Goal: Task Accomplishment & Management: Complete application form

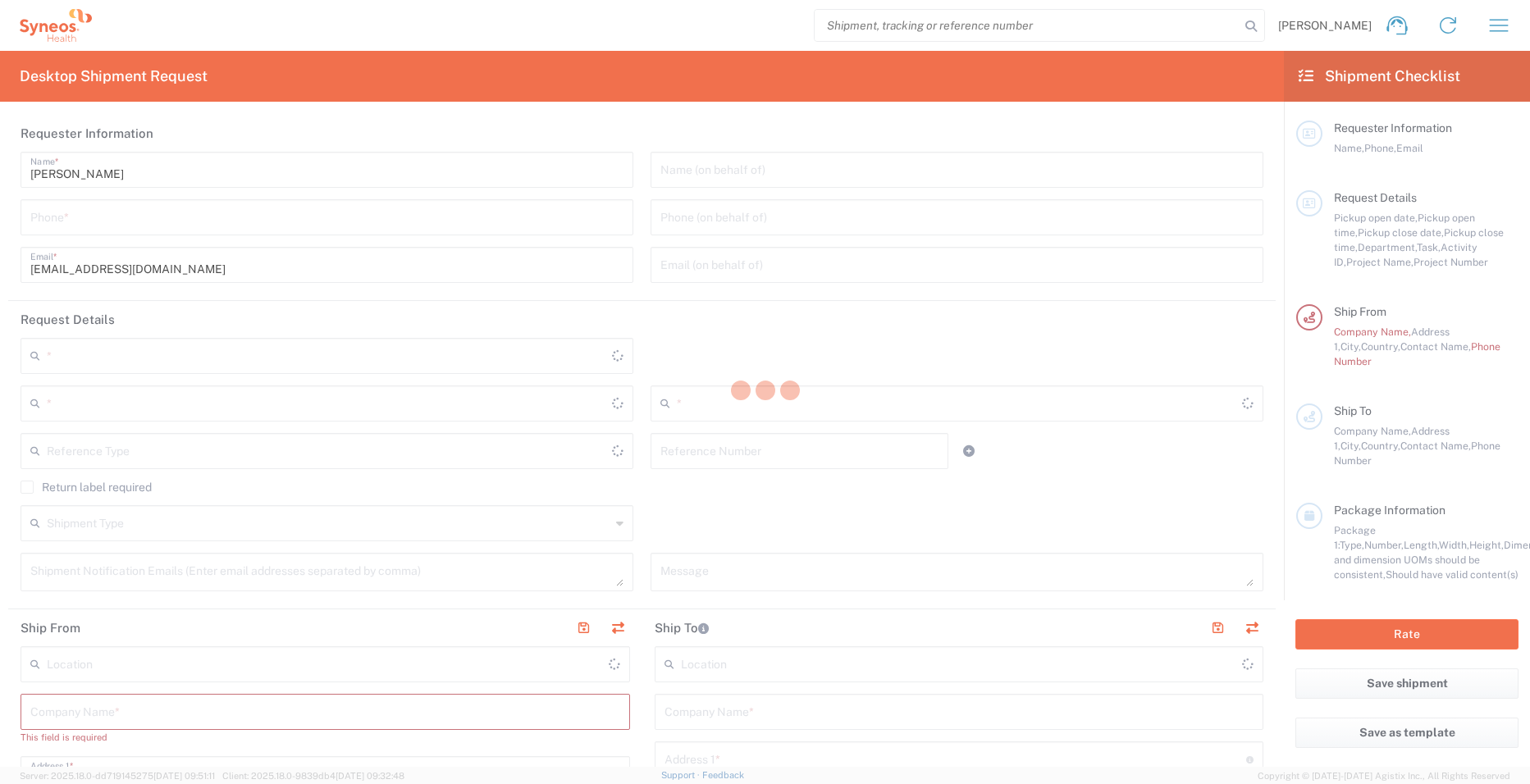
type input "3229"
type input "Syneos Health Germany GMBH"
type input "Germany"
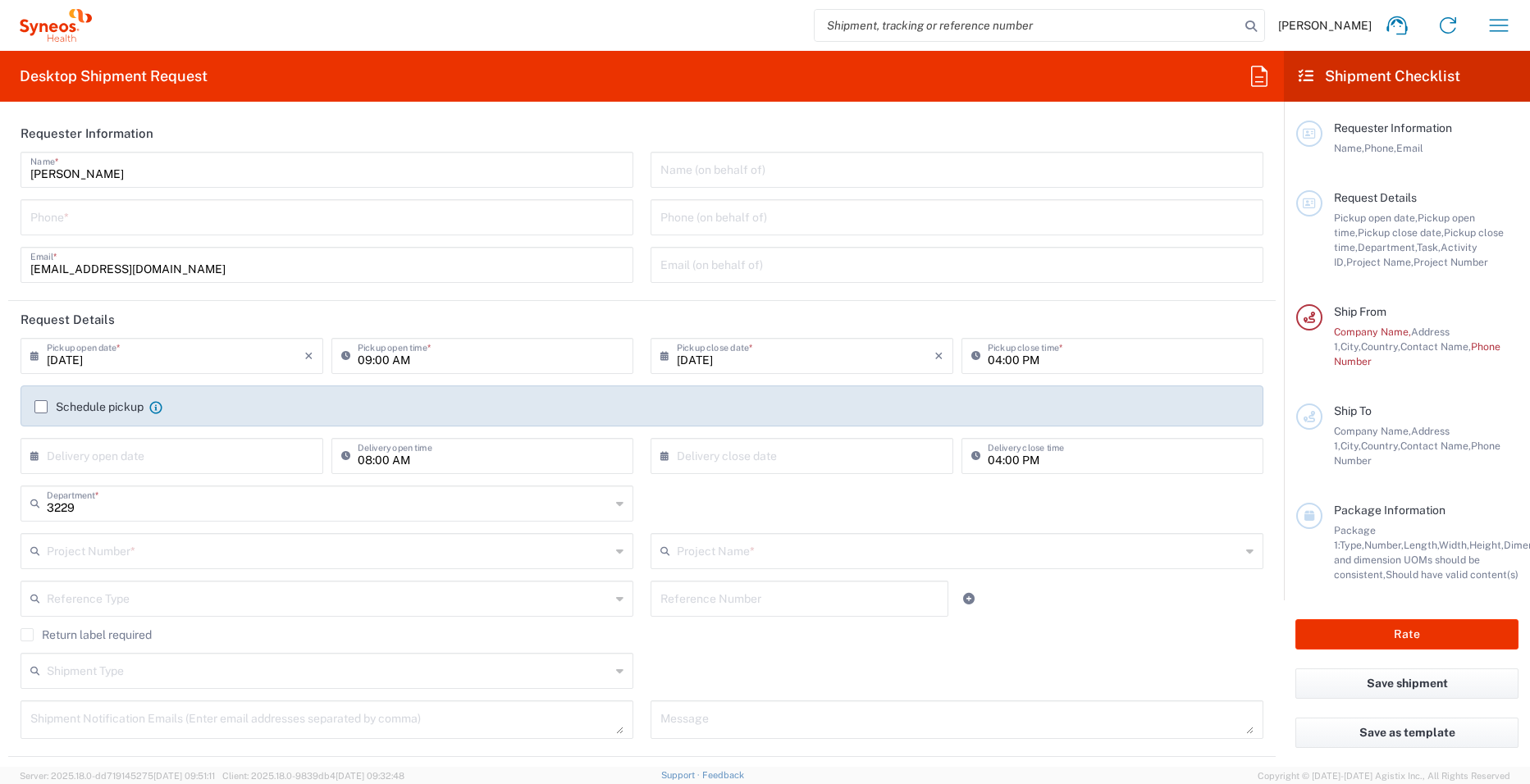
click at [439, 225] on input "tel" at bounding box center [327, 216] width 593 height 29
type input "+491735292758"
type input "Syneos Health Germany GmbH"
type input "+491735292758"
type input "Asklepios Klinik Gauting GmbH"
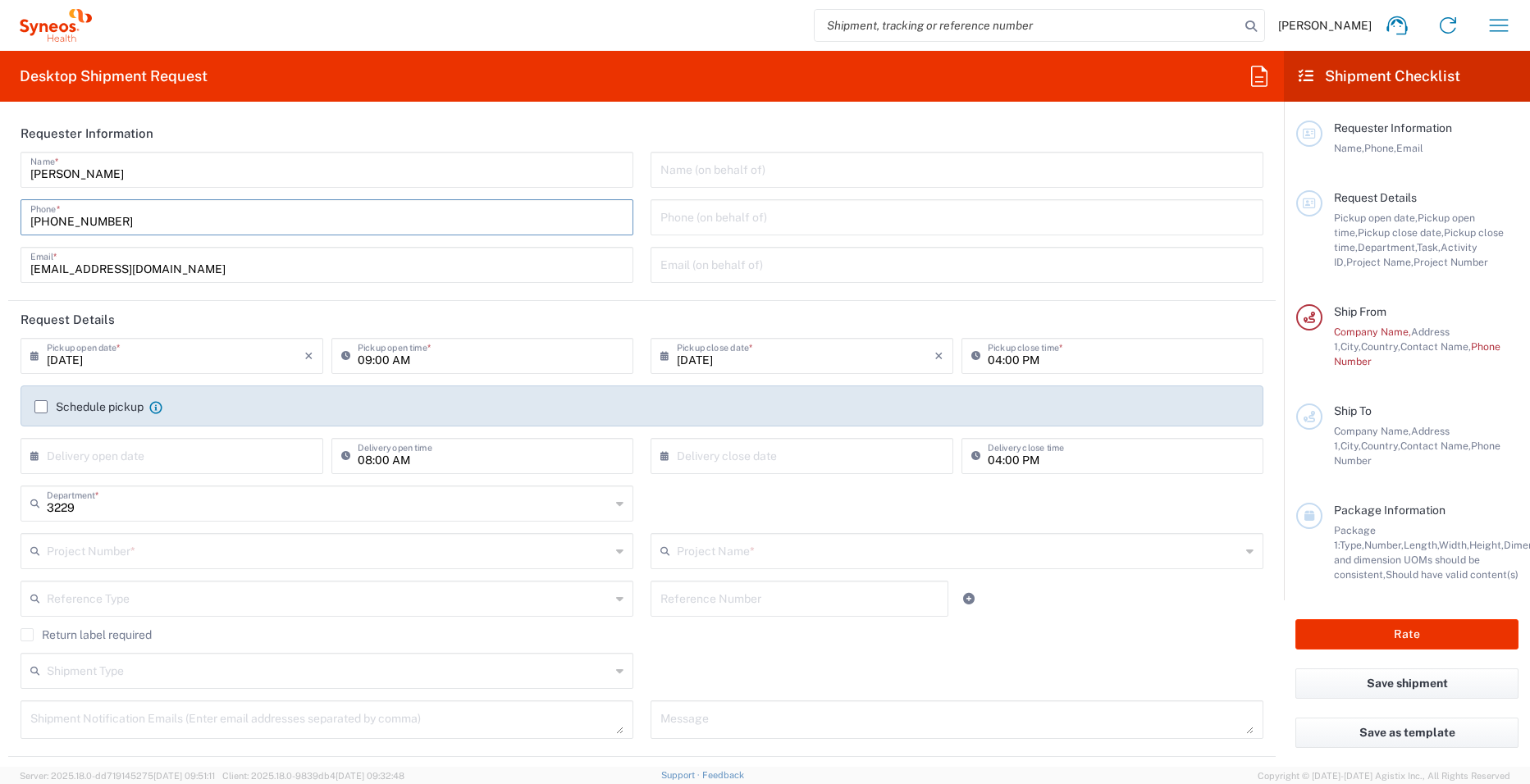
type input "Onkologisches Studienzentrum"
type input "Robert-Koch-Allee 2"
type input "Gauting"
type input "Bavaria"
type input "Germany"
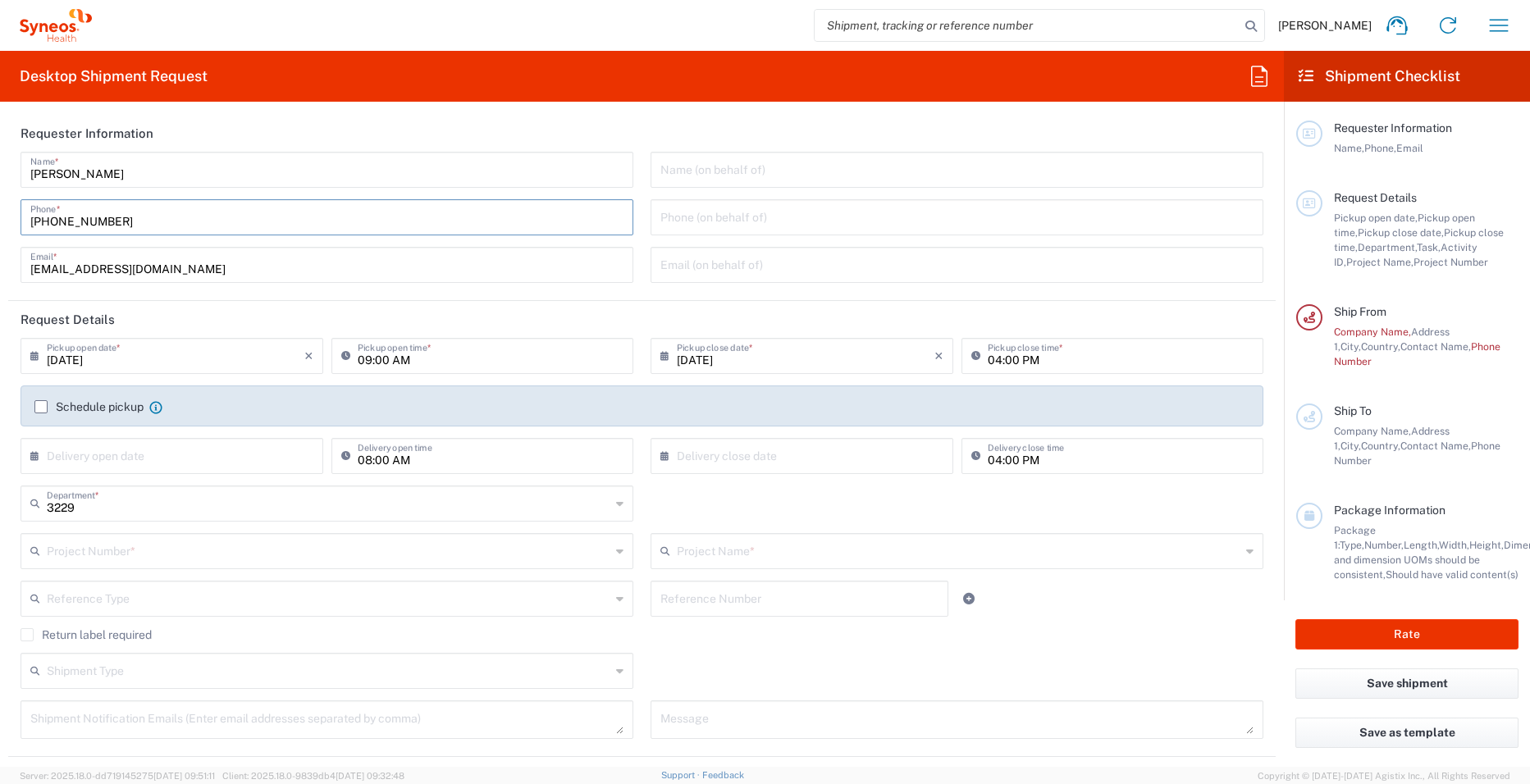
type input "82131"
type input "+49 89 85791 6472"
type input "s.noeller@asklepios.com"
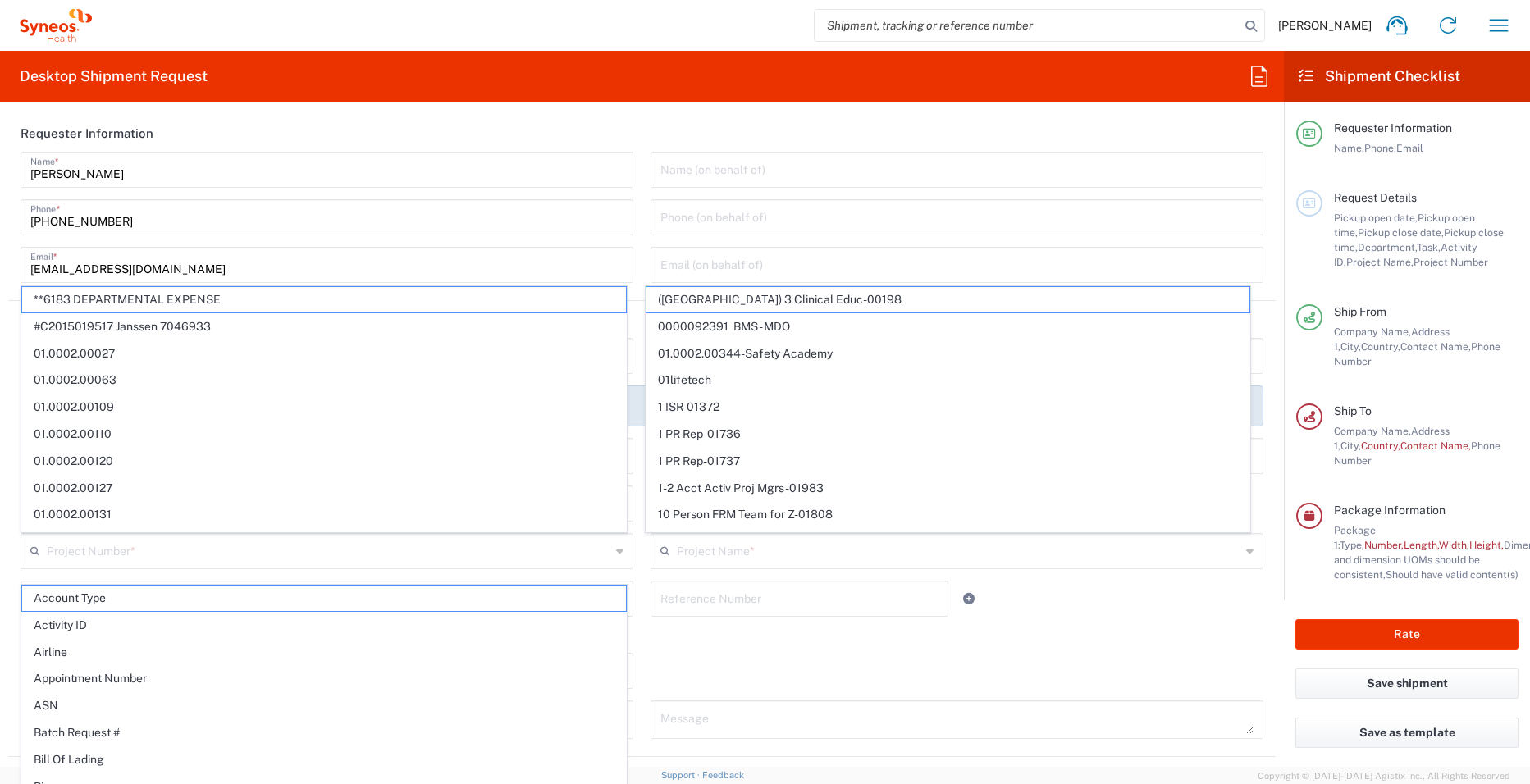
click at [1351, 32] on span "Maja Vaak" at bounding box center [1325, 25] width 94 height 15
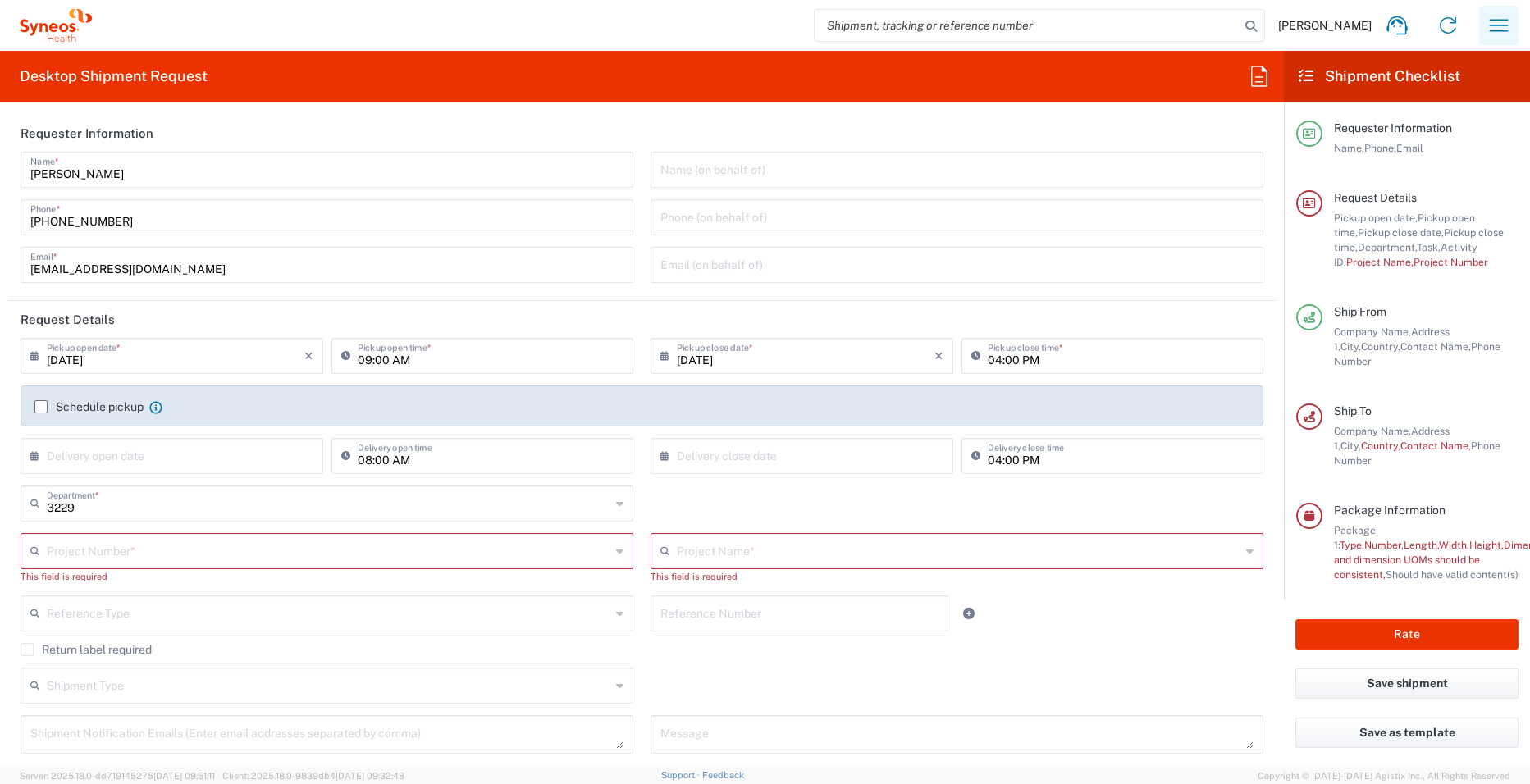
click at [1496, 24] on icon "button" at bounding box center [1498, 25] width 26 height 26
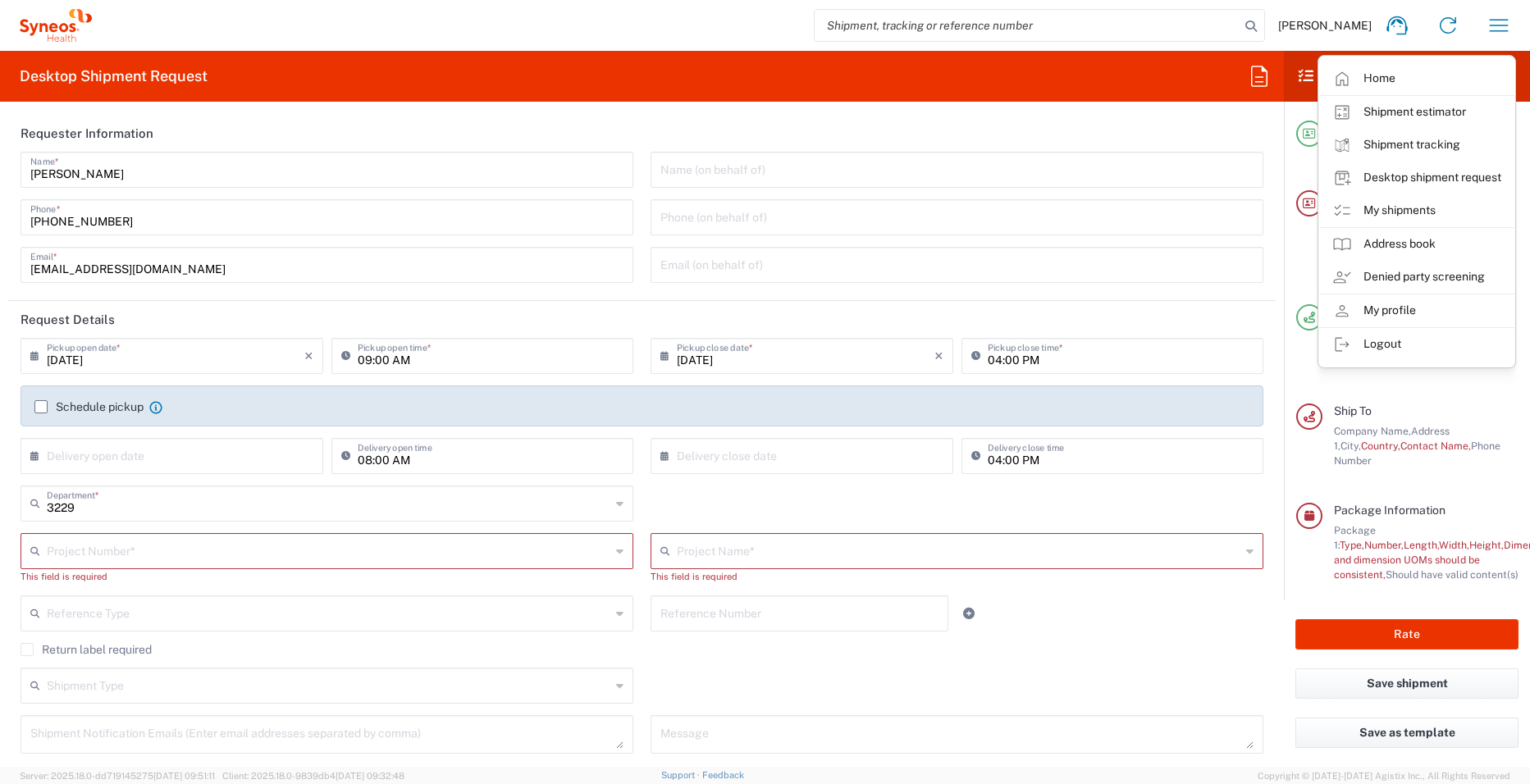
click at [1397, 213] on link "My shipments" at bounding box center [1417, 210] width 195 height 33
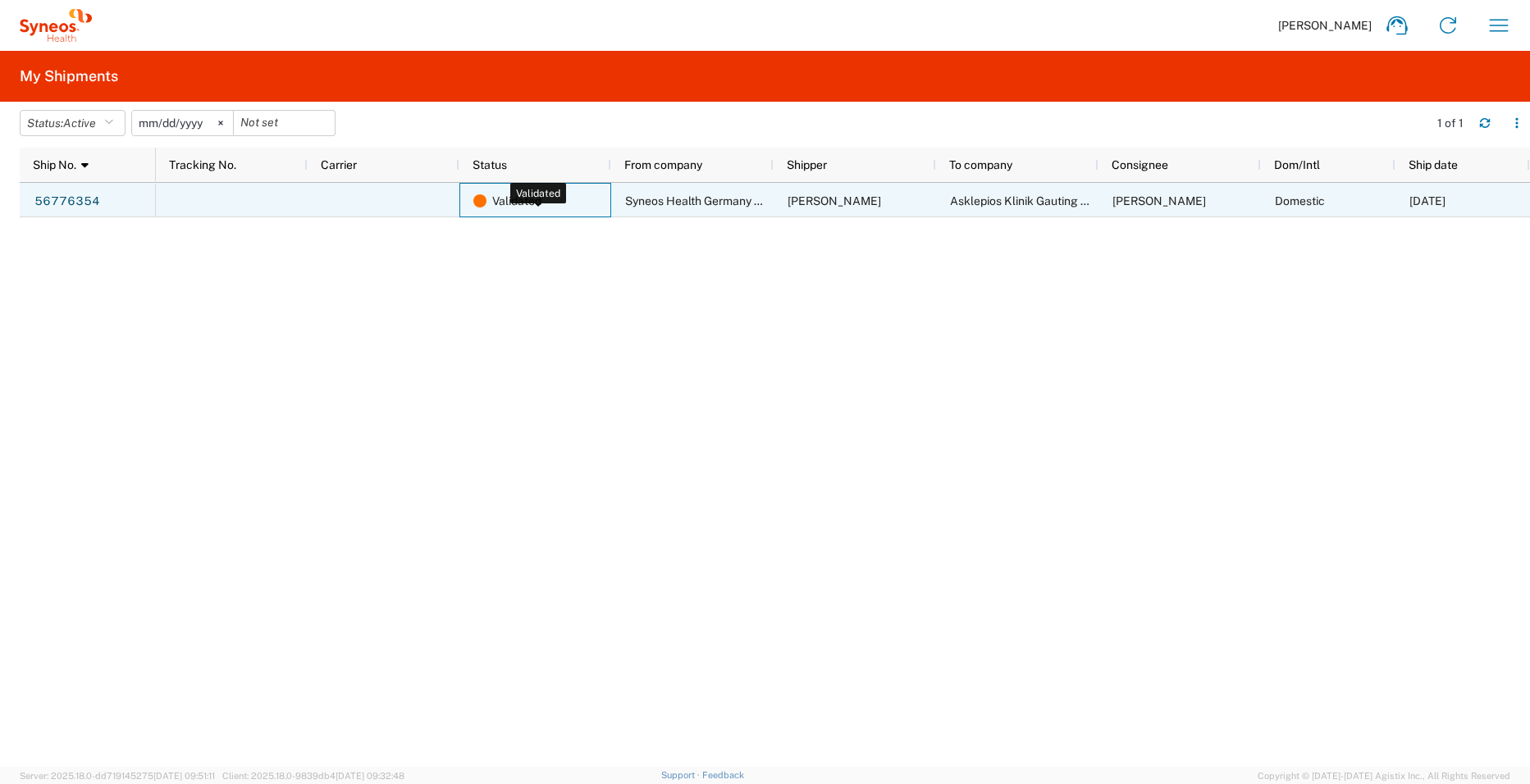
click at [533, 200] on span "Validated" at bounding box center [517, 201] width 49 height 34
click at [556, 204] on div "Validated" at bounding box center [539, 201] width 130 height 34
click at [97, 202] on link "56776354" at bounding box center [67, 202] width 67 height 26
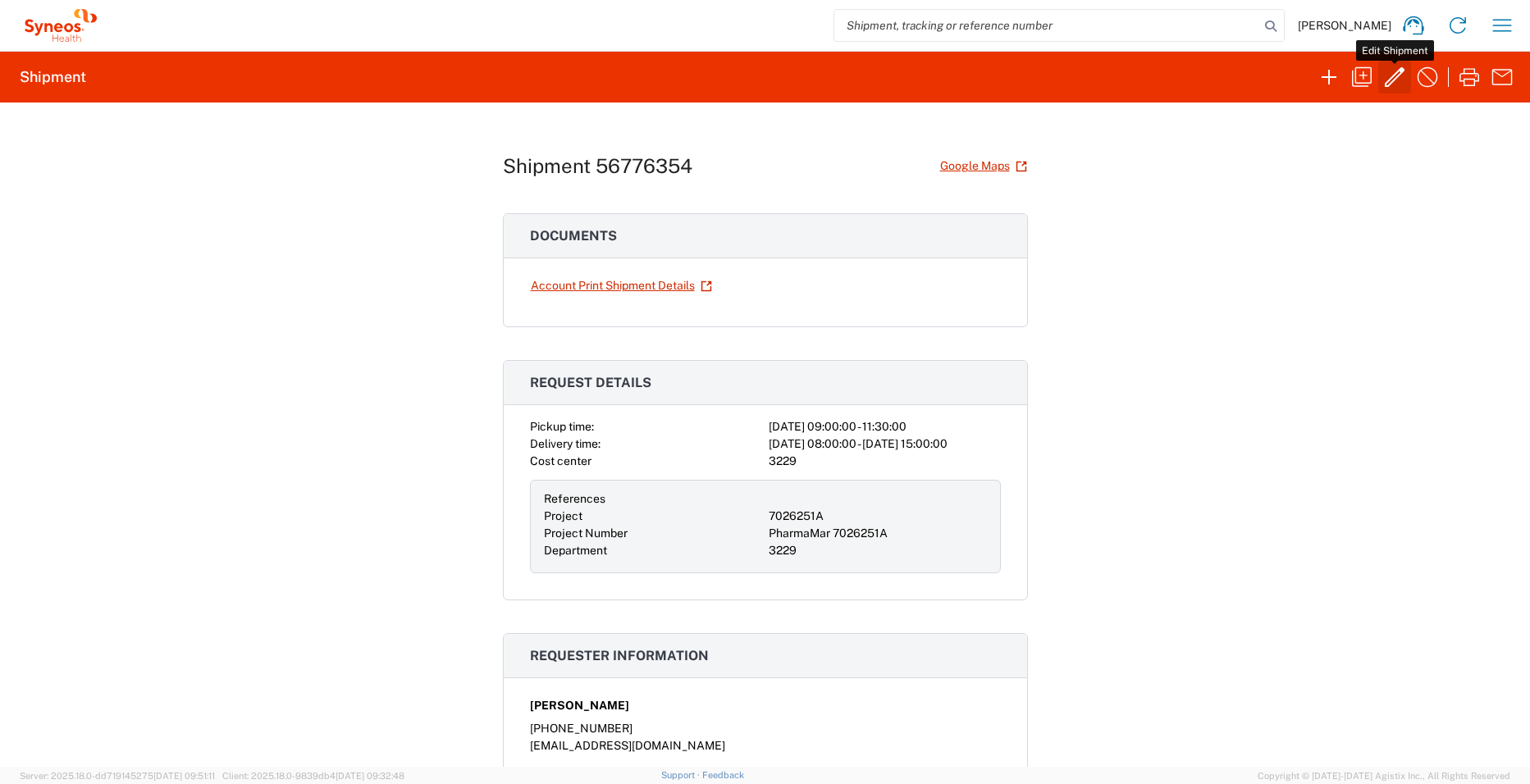
click at [1395, 84] on icon "button" at bounding box center [1394, 77] width 26 height 26
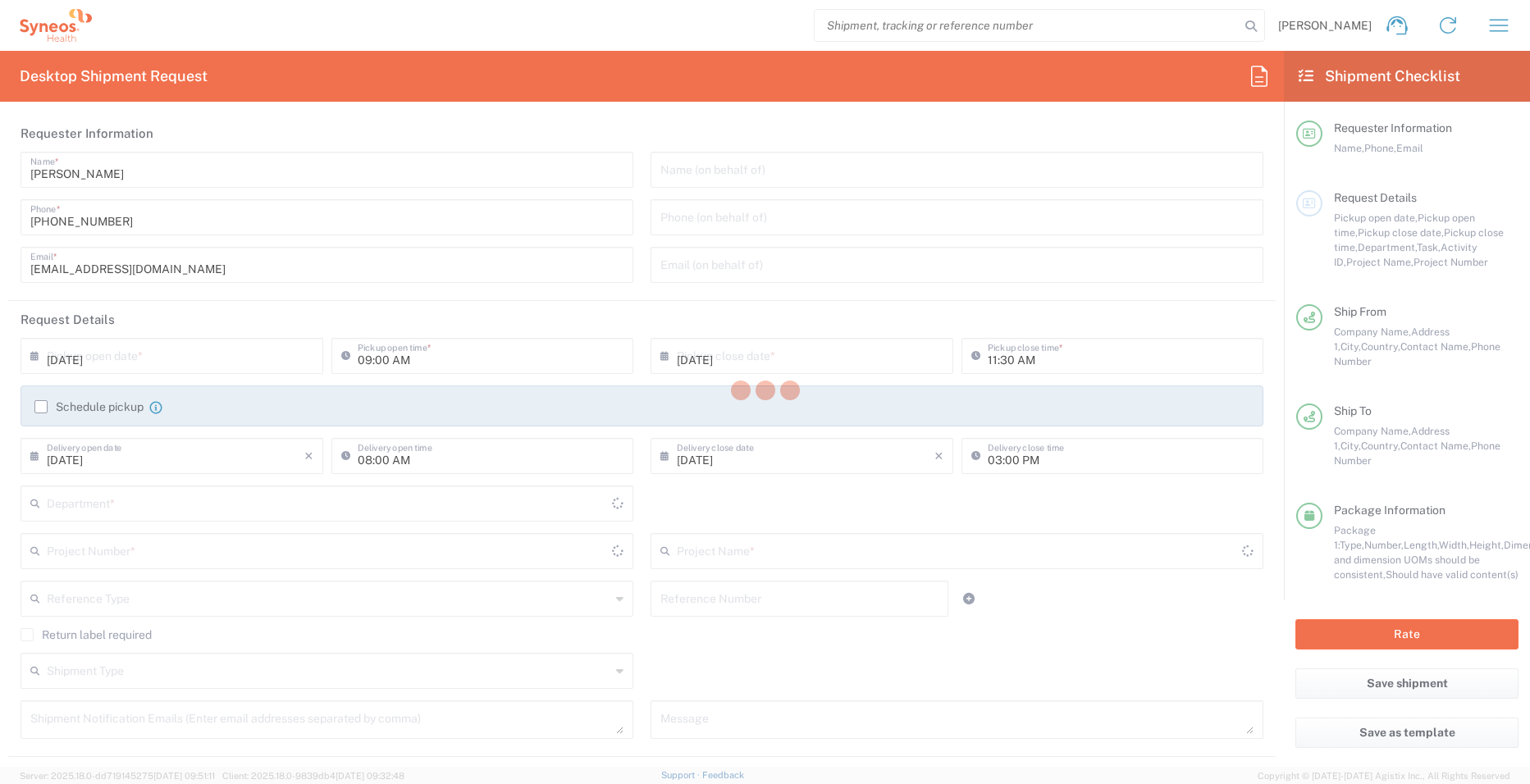
type input "3229"
type input "7026251A"
type input "PharmaMar 7026251A"
type input "Bavaria"
type input "Your Packaging"
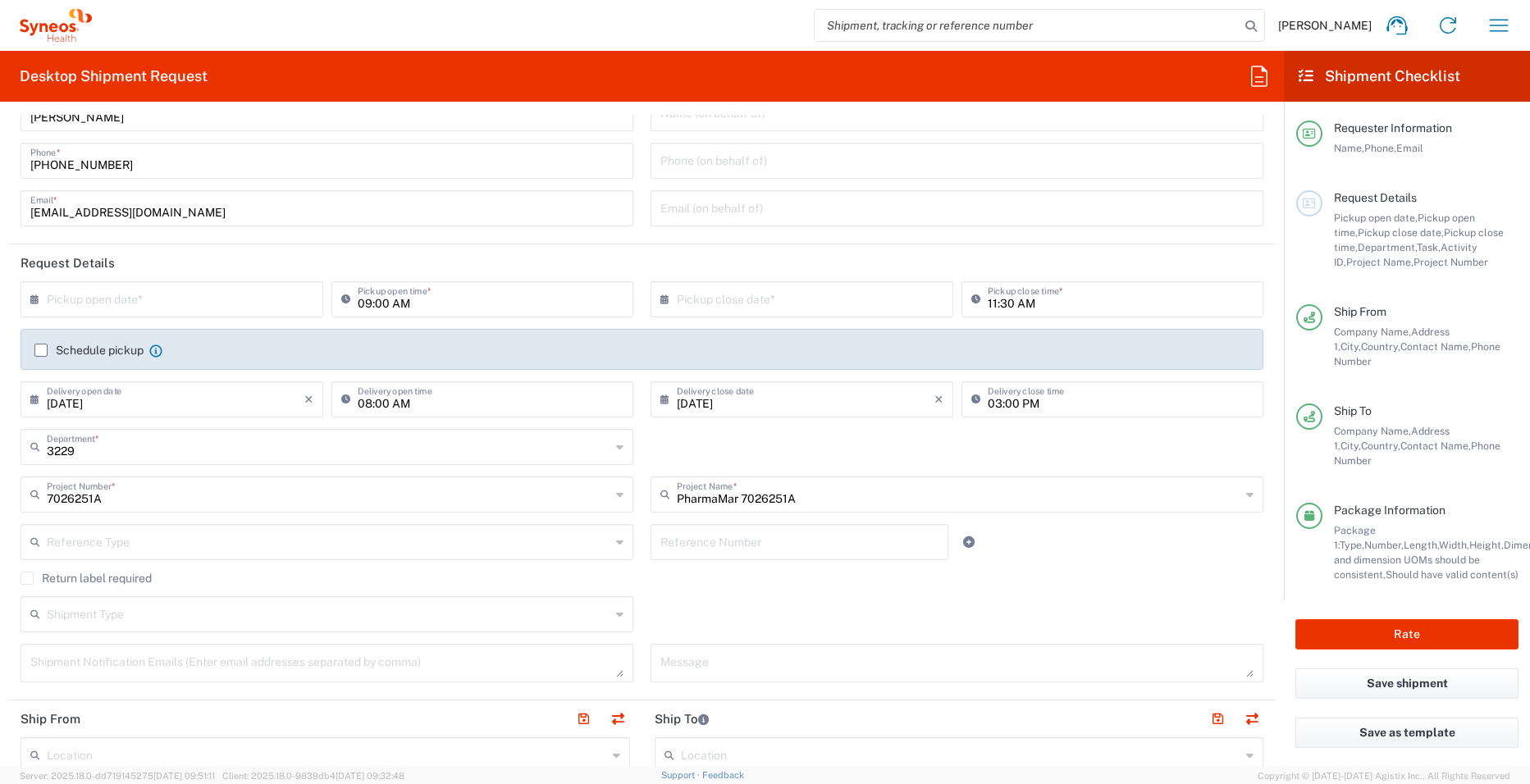
scroll to position [82, 0]
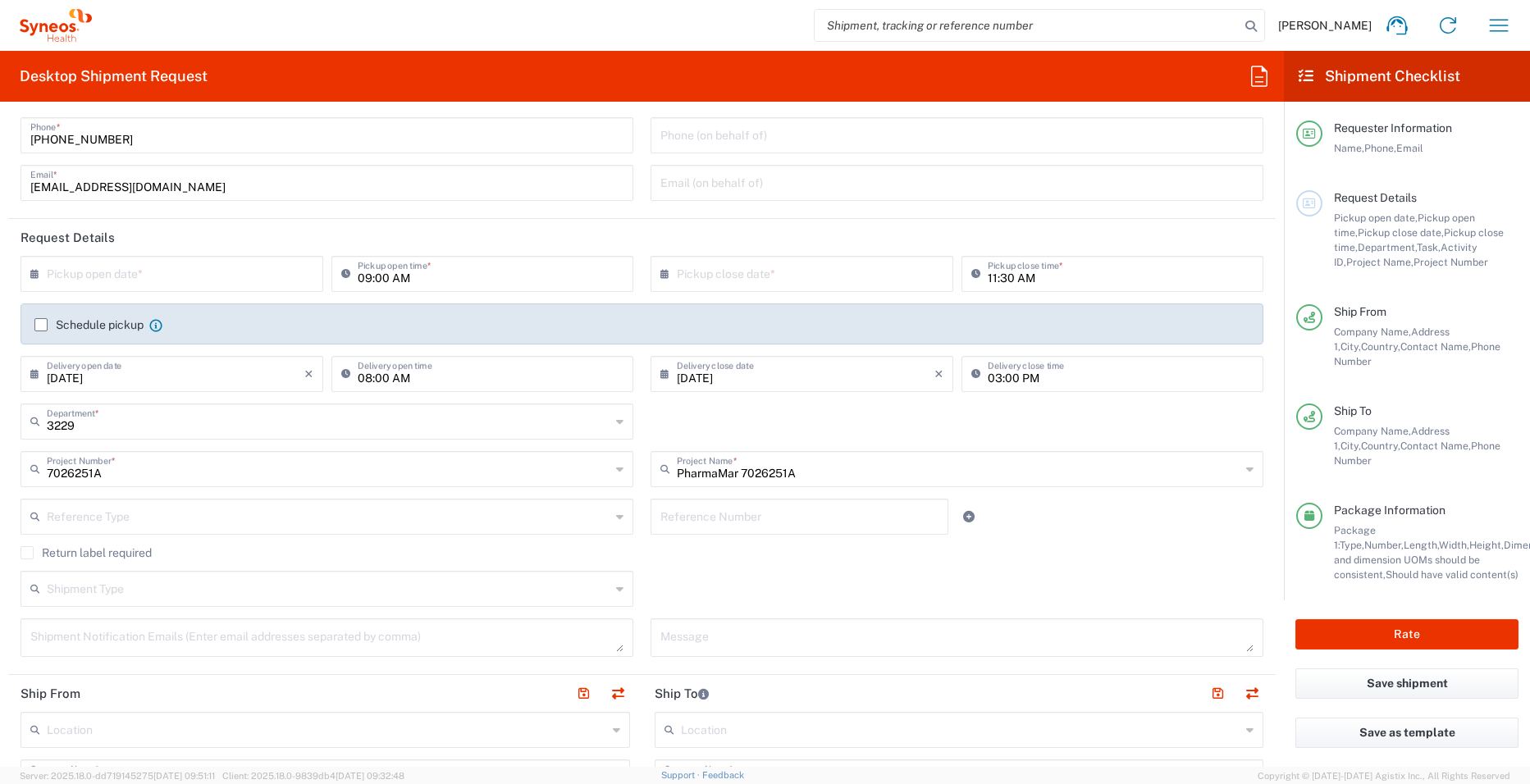
click at [200, 372] on input "09/16/2025" at bounding box center [175, 372] width 257 height 29
click at [130, 495] on span "15" at bounding box center [127, 499] width 24 height 23
type input "09/15/2025"
click at [780, 385] on input "09/18/2025" at bounding box center [805, 372] width 257 height 29
click at [766, 499] on span "16" at bounding box center [774, 499] width 24 height 23
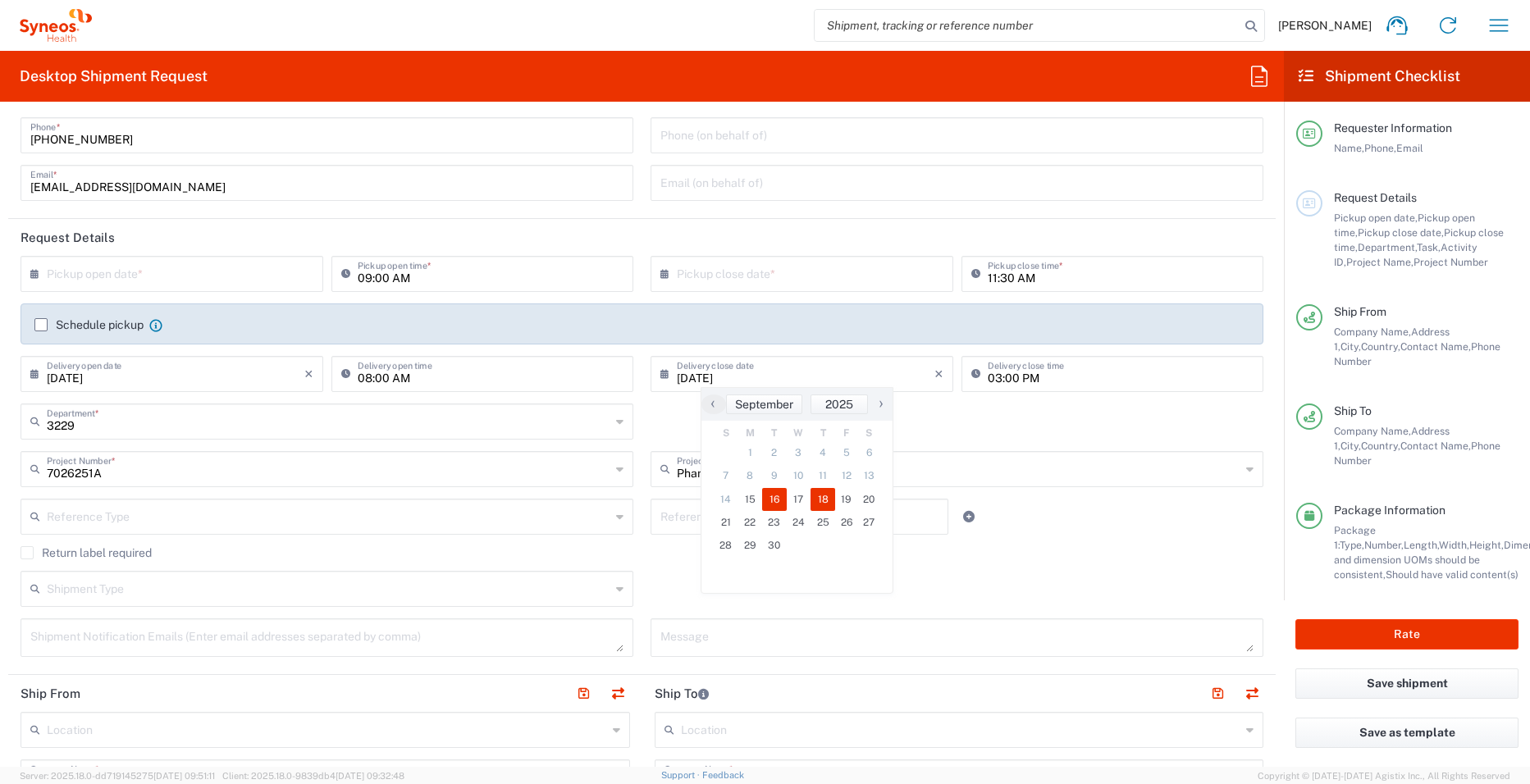
type input "09/16/2025"
click at [682, 421] on div "3229 Department * 3229 3000 3100 3109 3110 3111 3112 3125 3130 3135 3136 3150 3…" at bounding box center [642, 426] width 1260 height 47
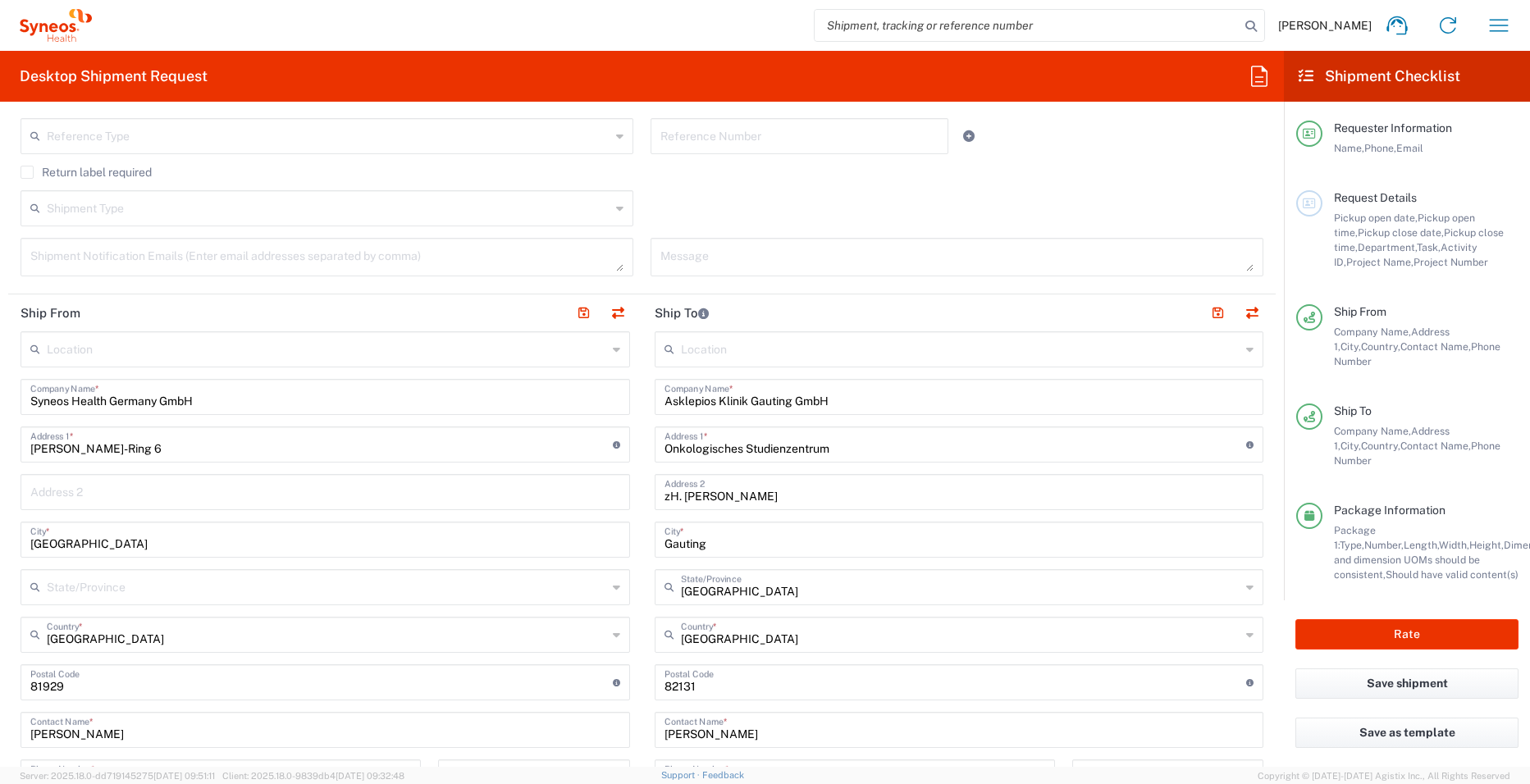
scroll to position [492, 0]
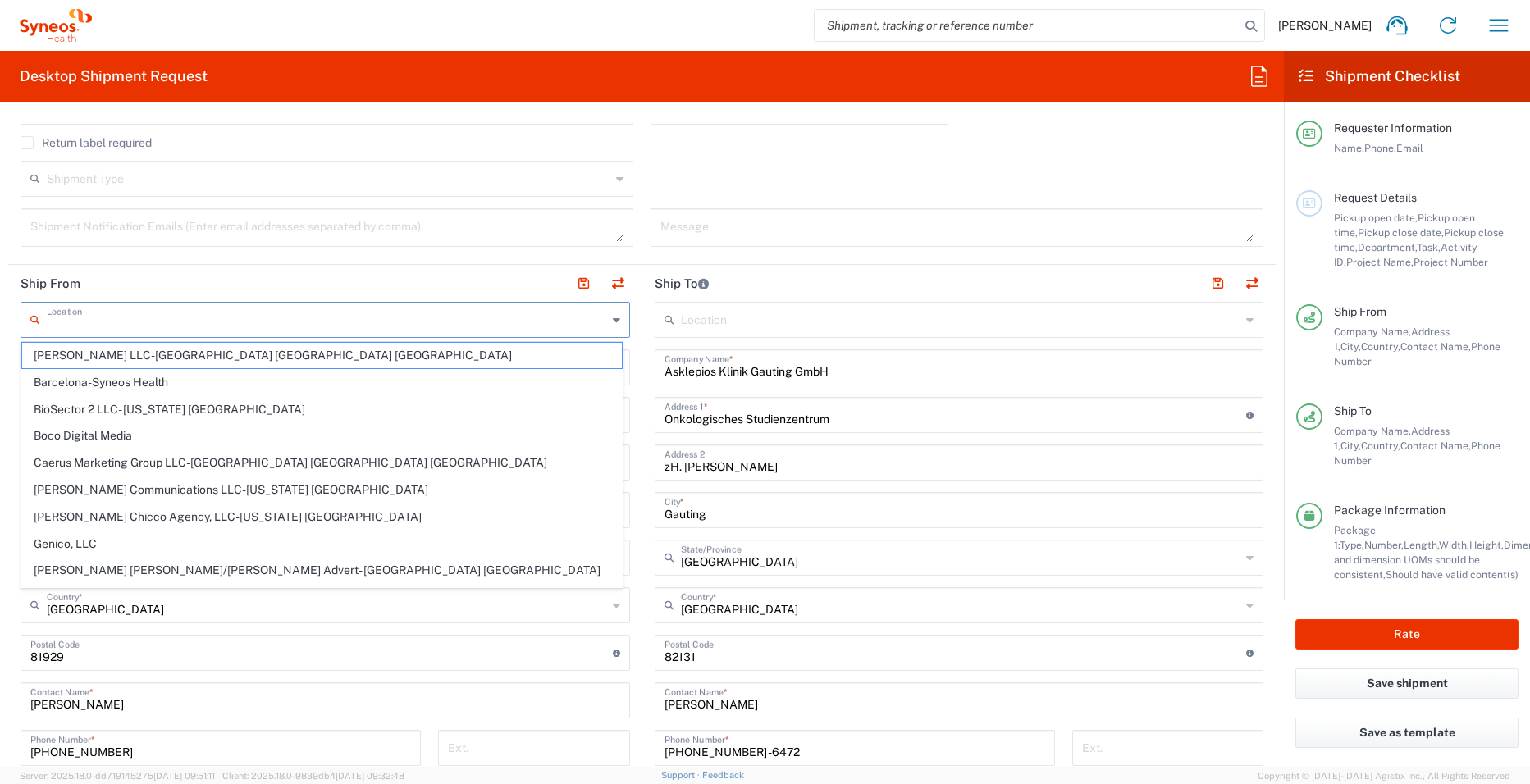
click at [371, 308] on input "text" at bounding box center [326, 319] width 560 height 29
click at [368, 280] on header "Ship From" at bounding box center [325, 283] width 634 height 37
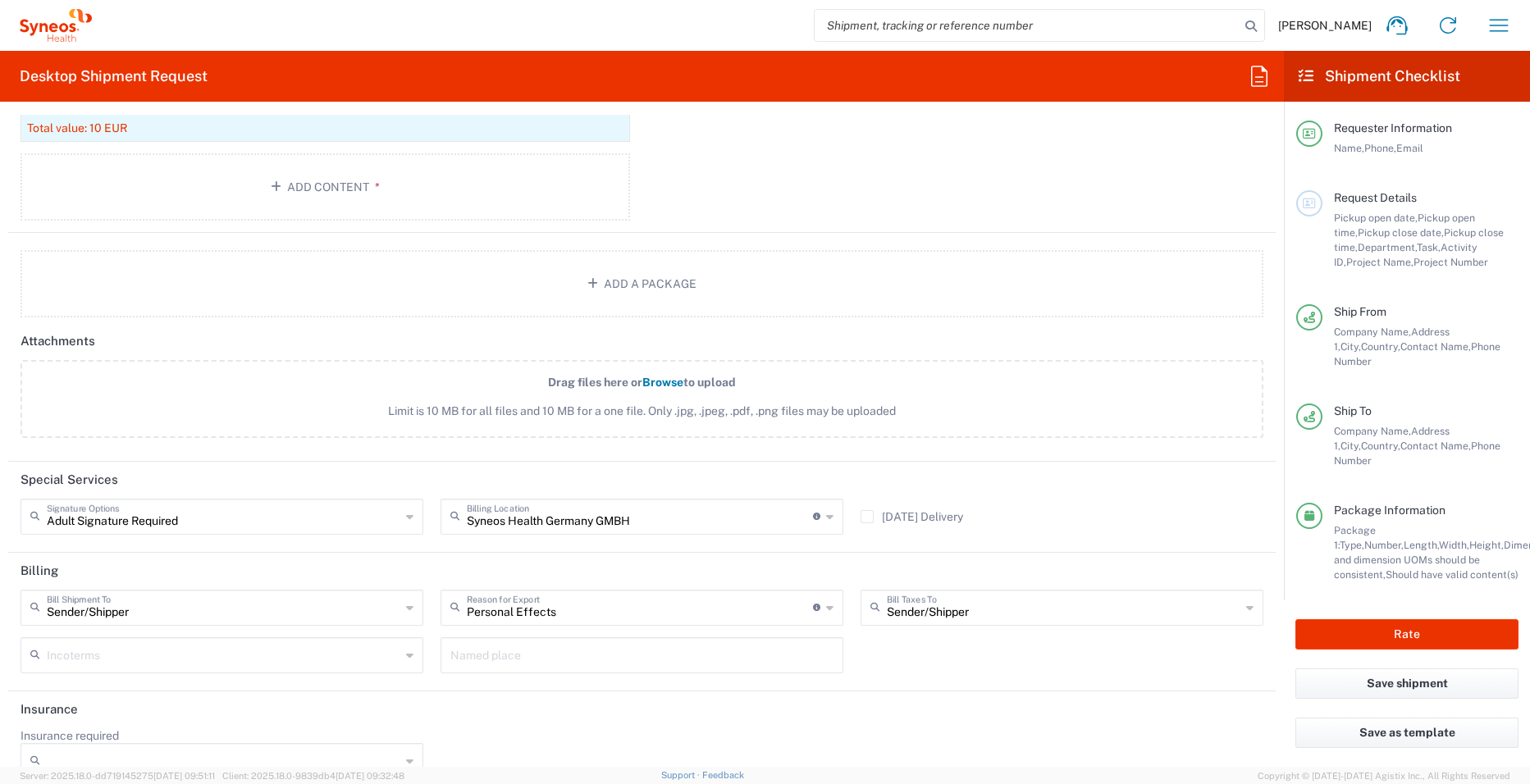
scroll to position [1879, 0]
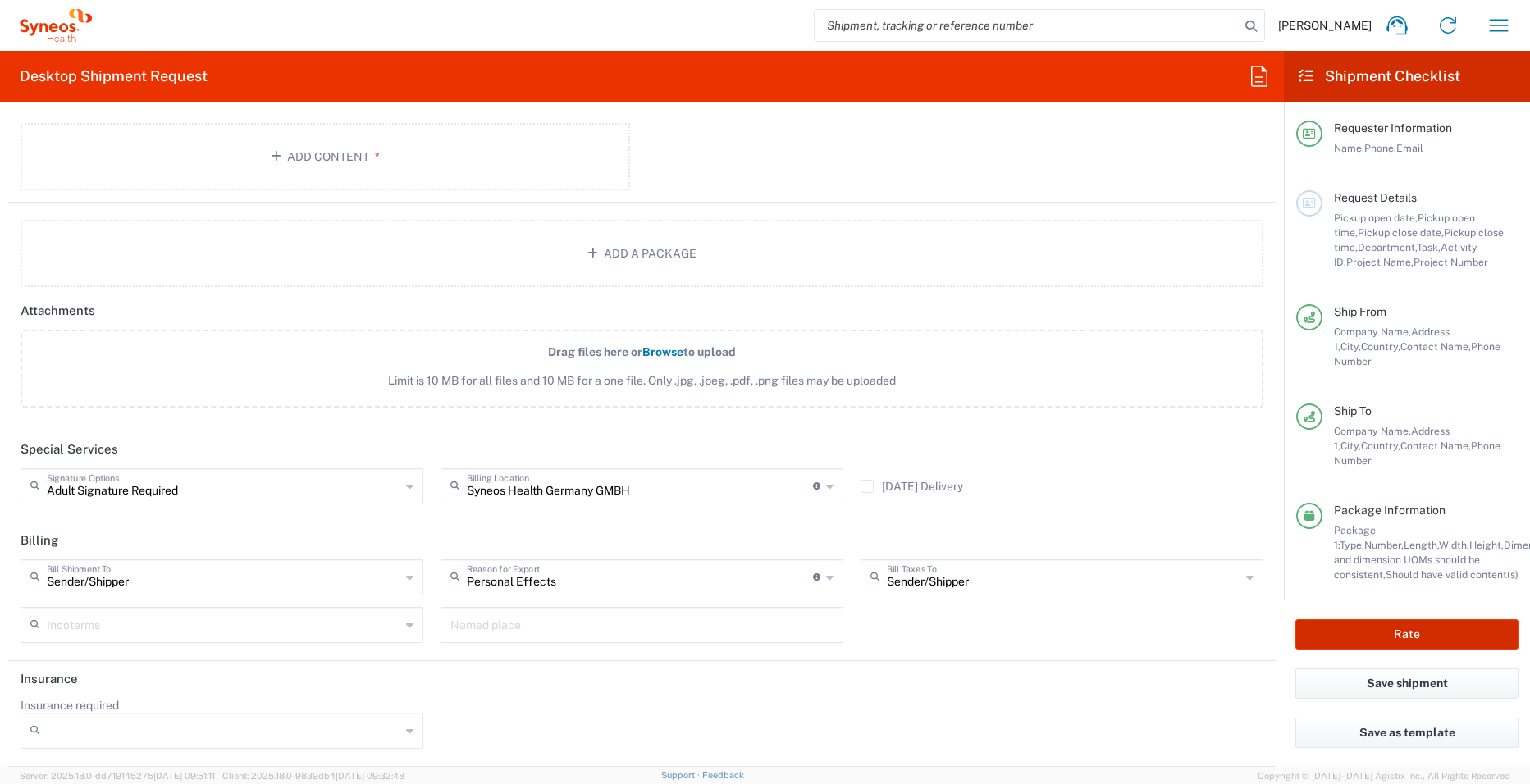
click at [1365, 620] on button "Rate" at bounding box center [1406, 634] width 223 height 31
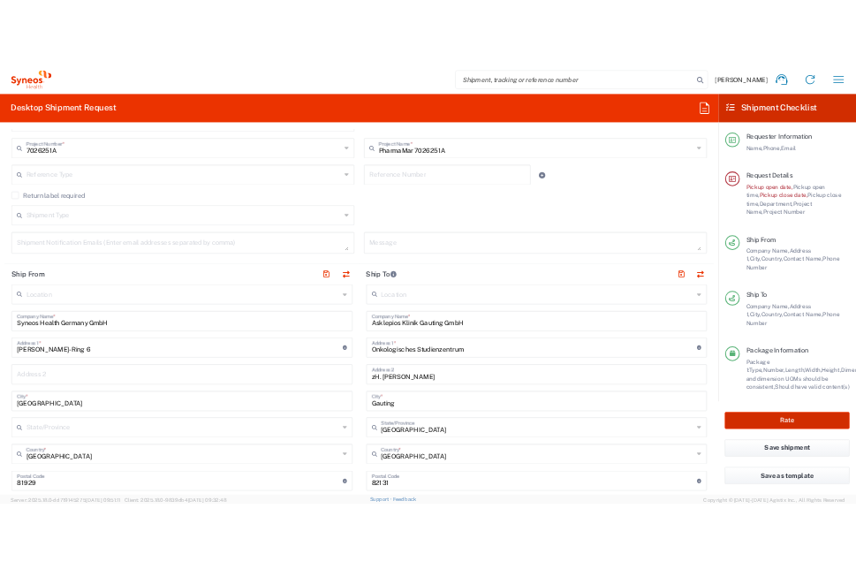
scroll to position [96, 0]
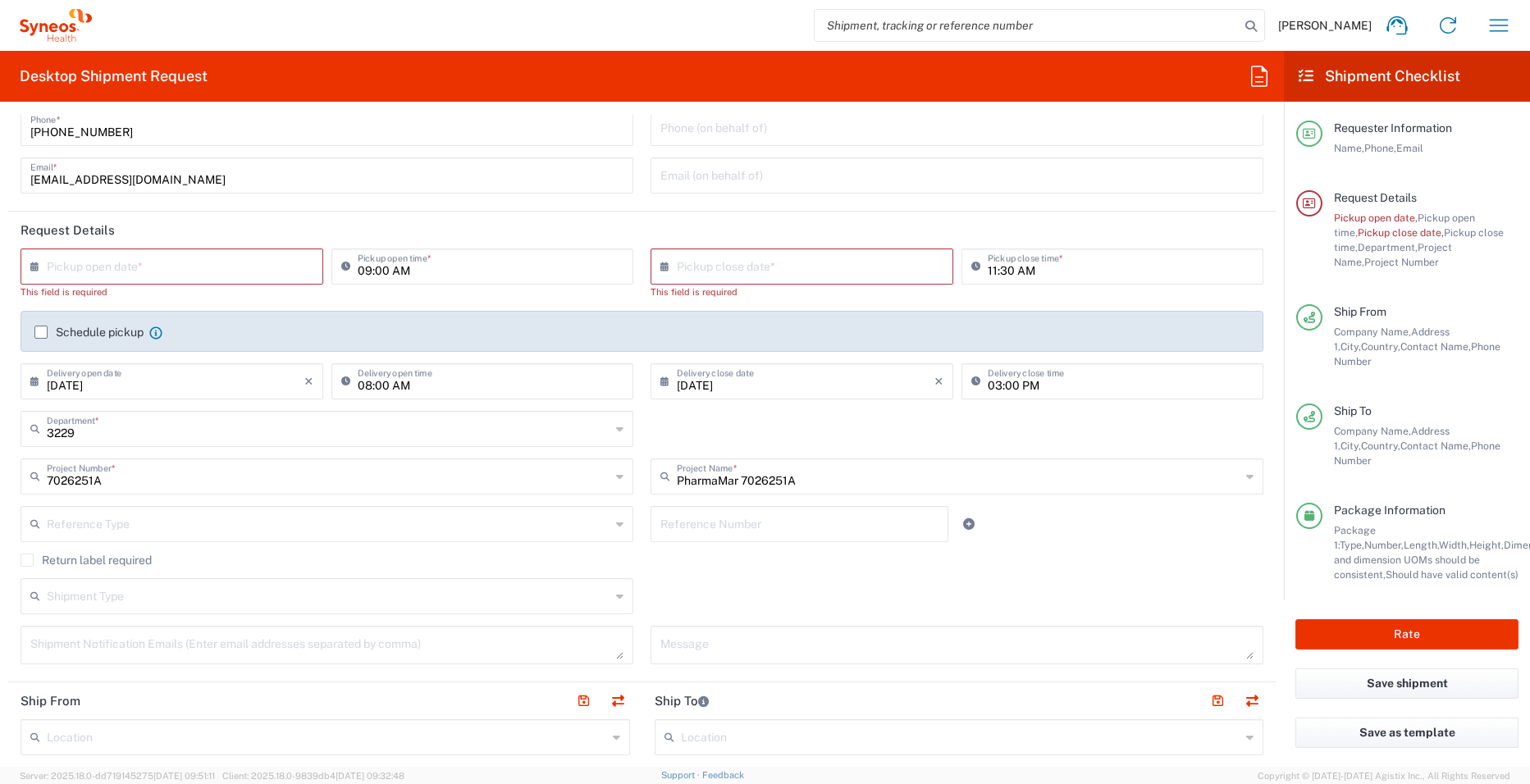
click at [171, 268] on input "text" at bounding box center [175, 265] width 257 height 29
click at [217, 371] on span "12" at bounding box center [223, 368] width 23 height 23
type input "09/12/2025"
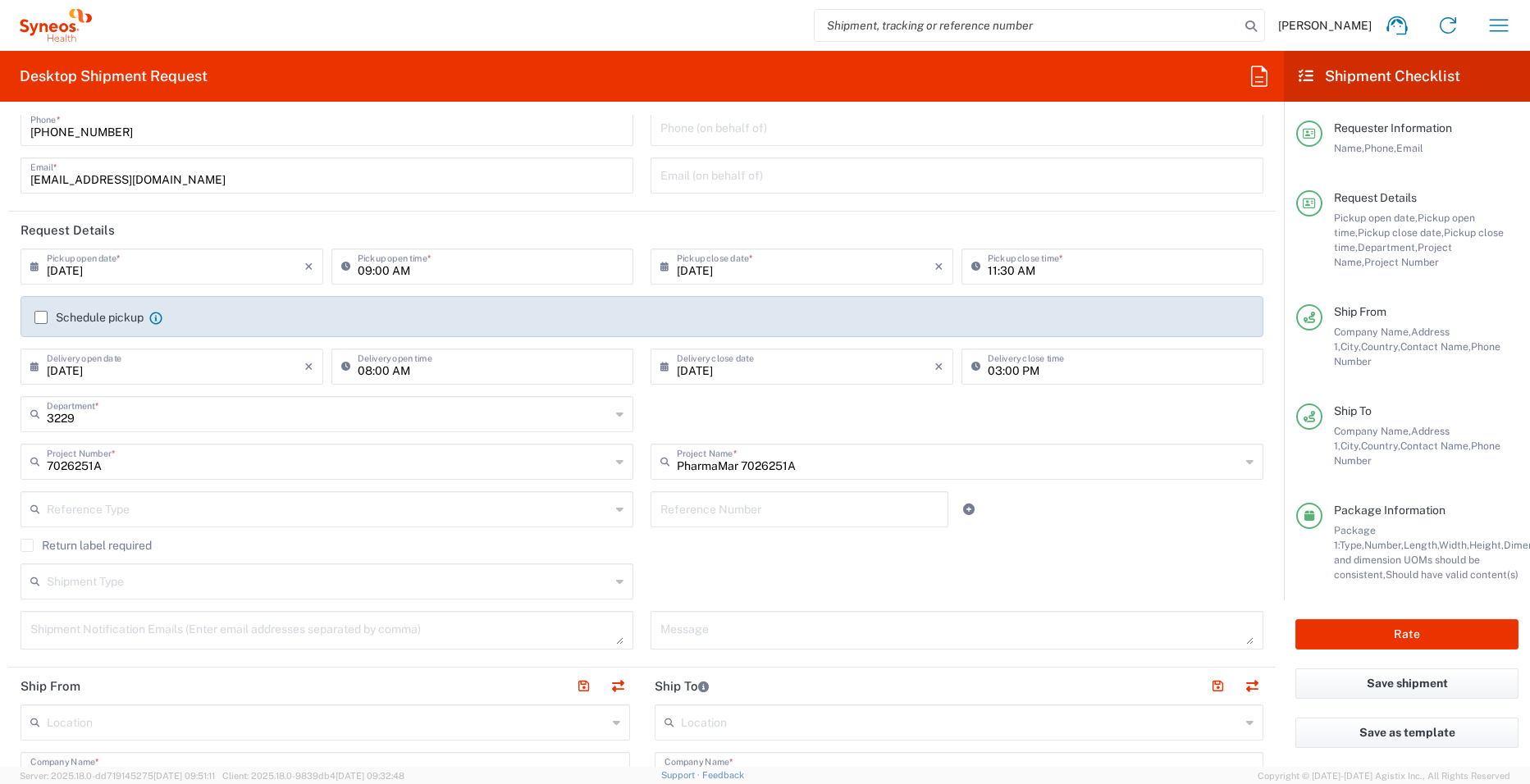
click at [569, 229] on header "Request Details" at bounding box center [642, 230] width 1267 height 37
click at [416, 269] on input "09:00 AM" at bounding box center [490, 265] width 267 height 29
type input "11:00 AM"
click at [1001, 270] on input "11:30 AM" at bounding box center [1120, 265] width 267 height 29
type input "03:30 PM"
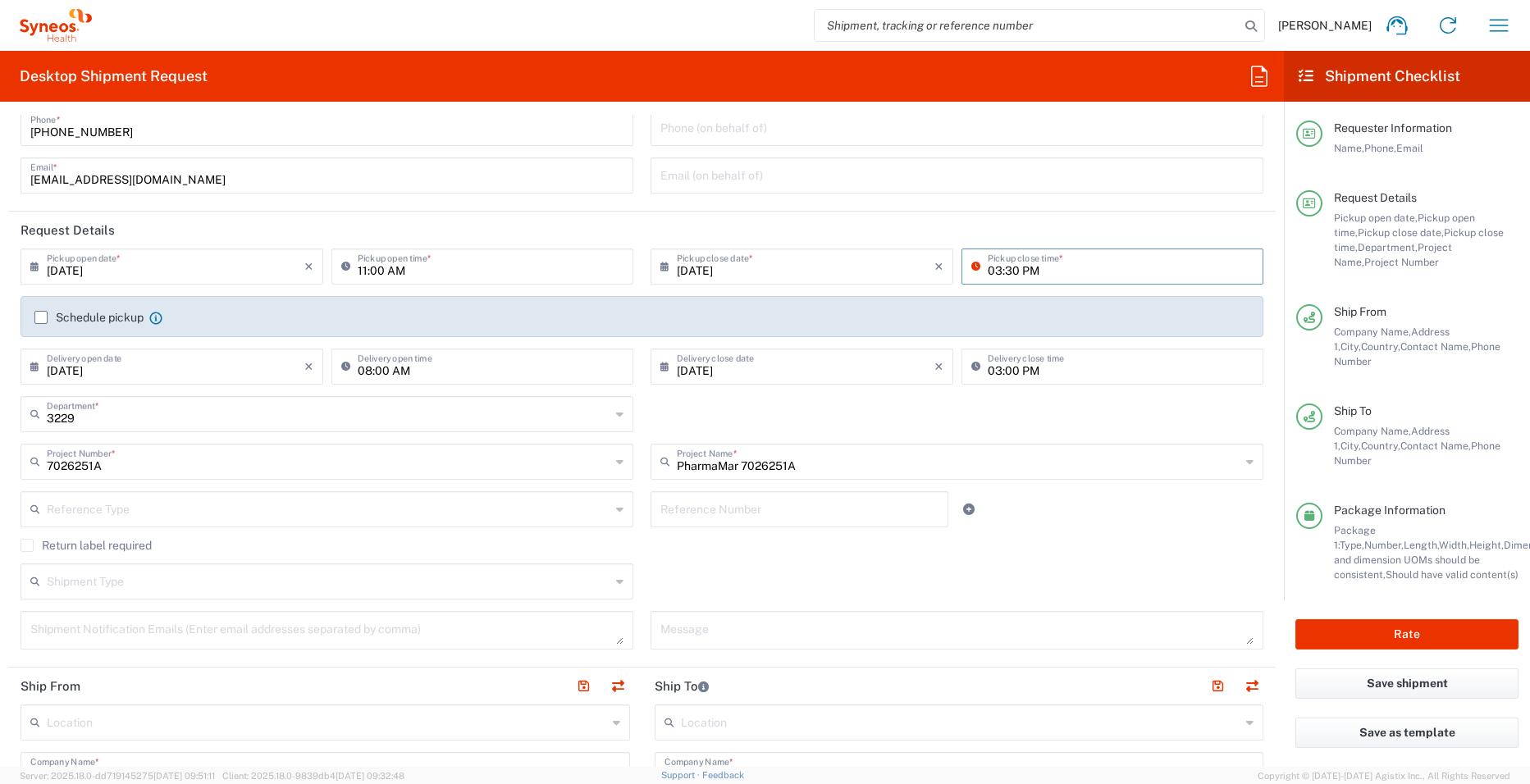
drag, startPoint x: 1116, startPoint y: 229, endPoint x: 1114, endPoint y: 249, distance: 20.1
click at [1115, 229] on header "Request Details" at bounding box center [642, 230] width 1267 height 37
click at [1438, 620] on button "Rate" at bounding box center [1406, 634] width 223 height 31
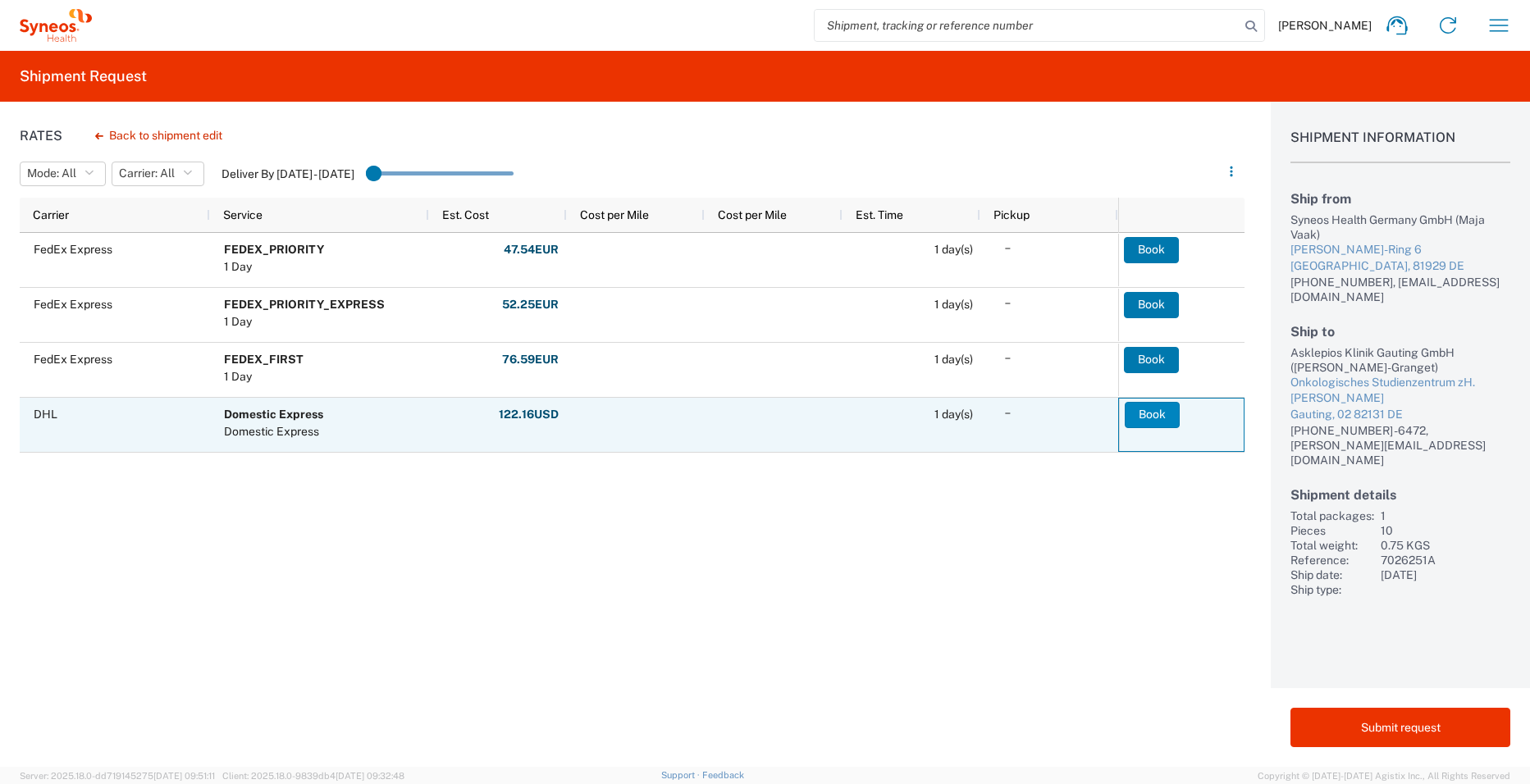
click at [1161, 420] on button "Book" at bounding box center [1152, 415] width 55 height 26
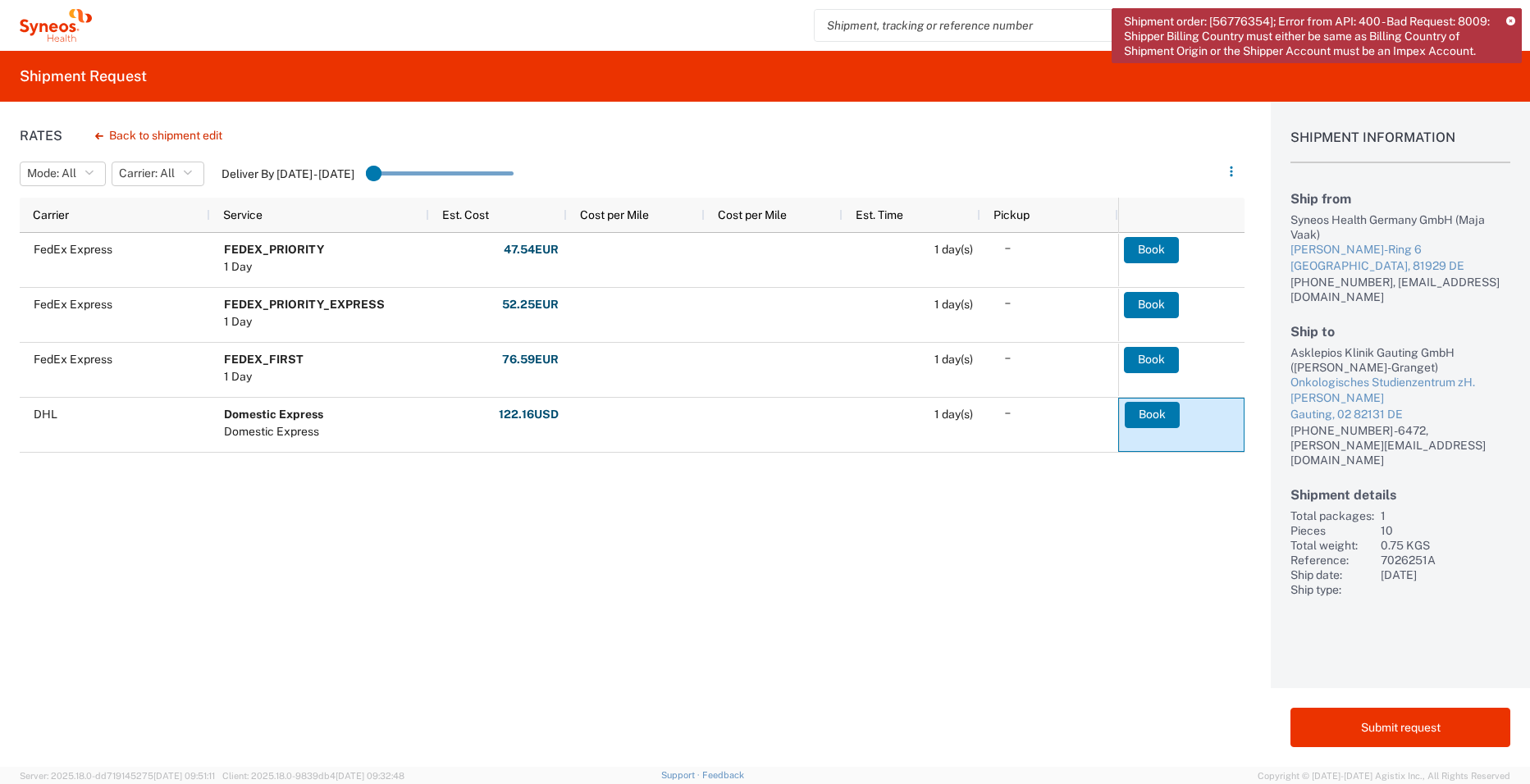
click at [1144, 571] on div "Rates Back to shipment edit Mode: All All SMAL Carrier: All All DHL FedEx Expre…" at bounding box center [622, 434] width 1245 height 665
click at [1062, 560] on div "Rates Back to shipment edit Mode: All All SMAL Carrier: All All DHL FedEx Expre…" at bounding box center [622, 434] width 1245 height 665
click at [135, 163] on button "Carrier: All" at bounding box center [158, 174] width 93 height 24
click at [225, 234] on span "DHL" at bounding box center [209, 234] width 191 height 25
click at [208, 179] on button "Carrier: All, DHL" at bounding box center [172, 174] width 122 height 24
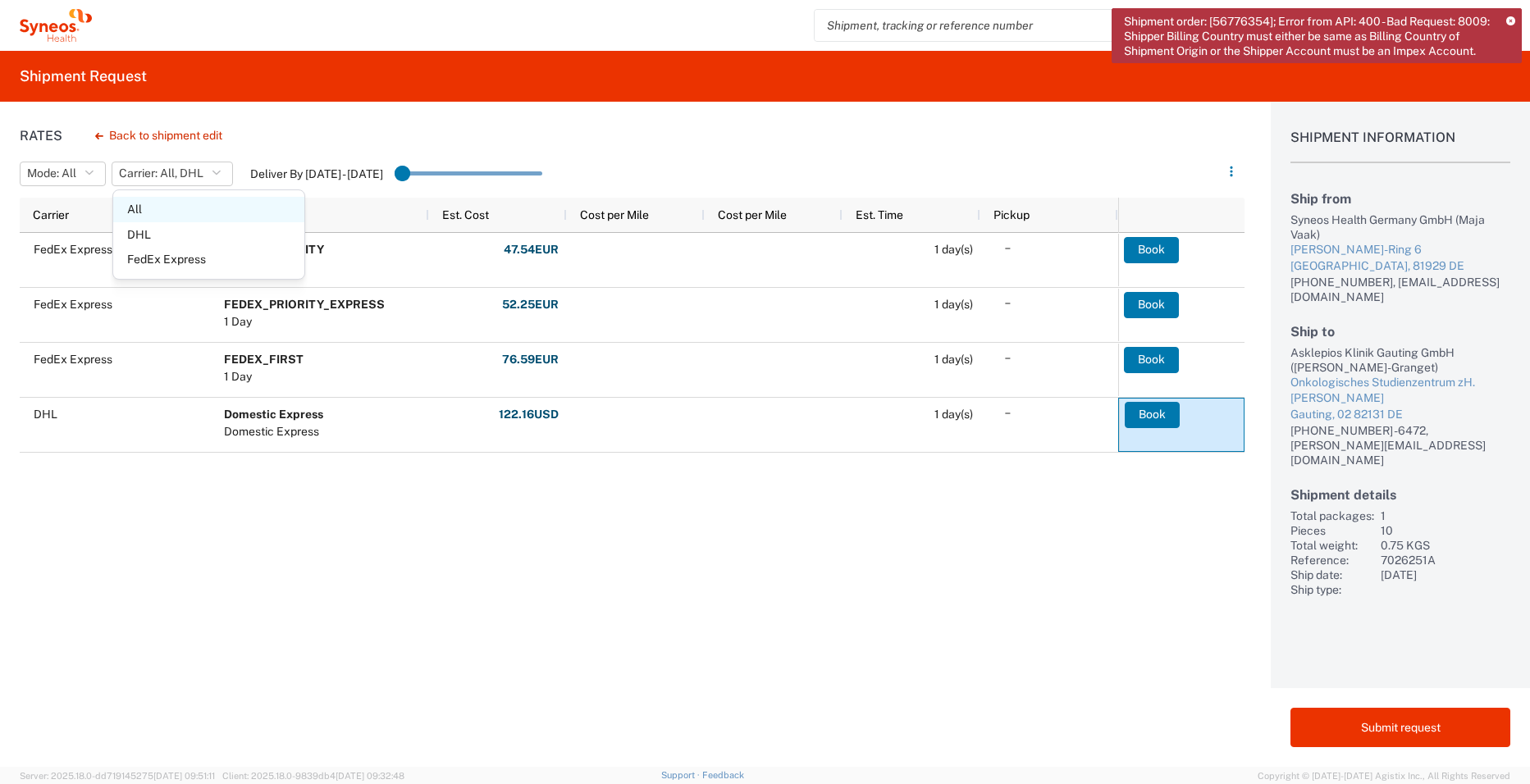
click at [199, 216] on span "All" at bounding box center [209, 209] width 191 height 25
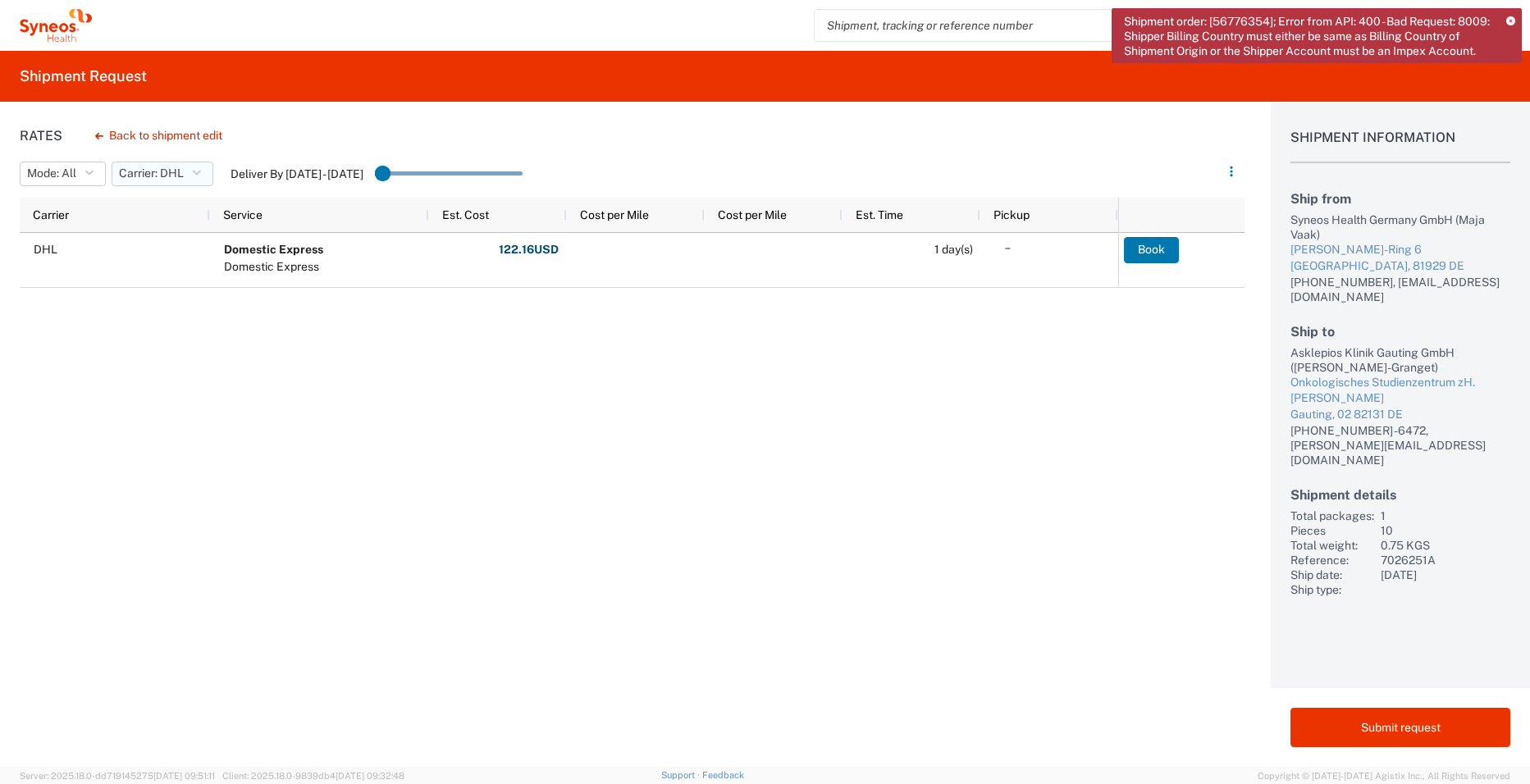
click at [203, 178] on button "Carrier: DHL" at bounding box center [162, 174] width 101 height 24
click at [174, 215] on span "All" at bounding box center [209, 209] width 191 height 25
